Goal: Information Seeking & Learning: Learn about a topic

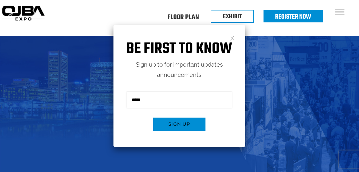
click at [274, 73] on img at bounding box center [179, 107] width 359 height 142
click at [234, 42] on h1 "Be first to know" at bounding box center [180, 49] width 132 height 18
click at [233, 40] on link at bounding box center [232, 37] width 5 height 5
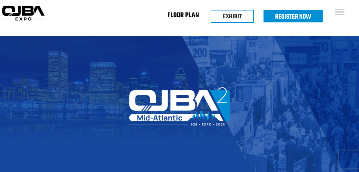
click at [190, 17] on link "Floor Plan" at bounding box center [184, 16] width 32 height 2
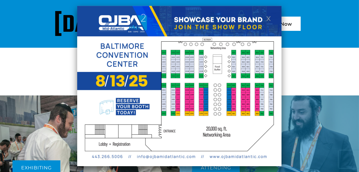
click at [273, 19] on img at bounding box center [179, 86] width 204 height 160
click at [267, 19] on link at bounding box center [268, 18] width 5 height 5
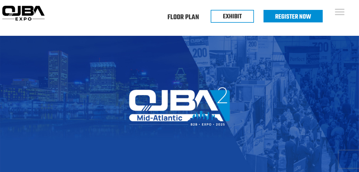
click at [28, 12] on img at bounding box center [23, 13] width 47 height 19
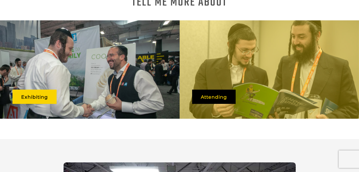
scroll to position [288, 0]
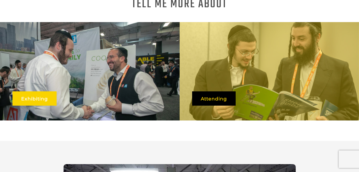
click at [39, 97] on link "Exhibiting" at bounding box center [34, 98] width 44 height 14
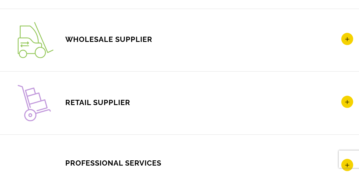
scroll to position [945, 0]
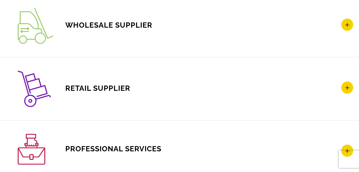
click at [125, 12] on h4 "WHOLESALE SUPPLIER" at bounding box center [186, 26] width 336 height 36
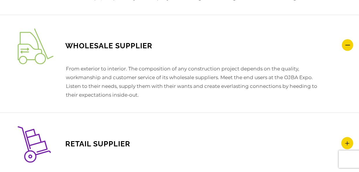
click at [126, 28] on h4 "WHOLESALE SUPPLIER" at bounding box center [186, 46] width 336 height 36
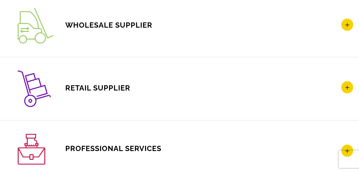
click at [126, 21] on span "WHOLESALE SUPPLIER" at bounding box center [85, 25] width 135 height 9
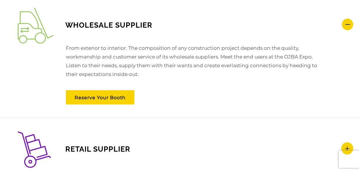
click at [227, 114] on div "WHOLESALE SUPPLIER From exterior to interior. The composition of any constructi…" at bounding box center [179, 55] width 359 height 123
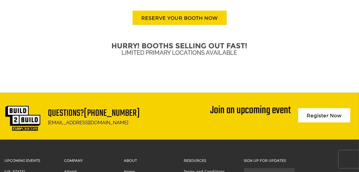
scroll to position [1537, 0]
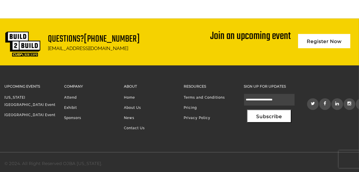
click at [132, 85] on h3 "About" at bounding box center [149, 86] width 51 height 7
click at [131, 83] on h3 "About" at bounding box center [149, 86] width 51 height 7
click at [131, 85] on h3 "About" at bounding box center [149, 86] width 51 height 7
click at [131, 96] on link "Home" at bounding box center [129, 97] width 11 height 4
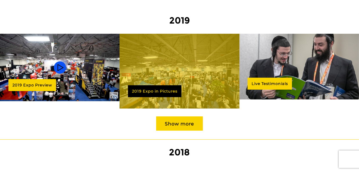
scroll to position [592, 0]
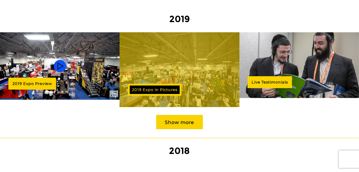
click at [152, 85] on link "2019 Expo in Pictures" at bounding box center [154, 90] width 53 height 12
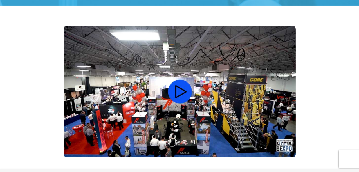
scroll to position [161, 0]
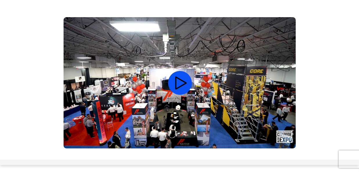
click at [186, 81] on video at bounding box center [180, 82] width 232 height 131
click at [182, 82] on video at bounding box center [180, 82] width 232 height 131
click at [181, 84] on video at bounding box center [180, 82] width 232 height 131
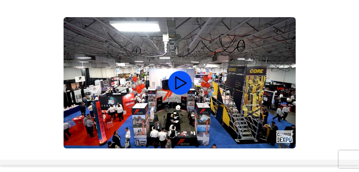
click at [181, 84] on video at bounding box center [180, 82] width 232 height 131
